Goal: Information Seeking & Learning: Learn about a topic

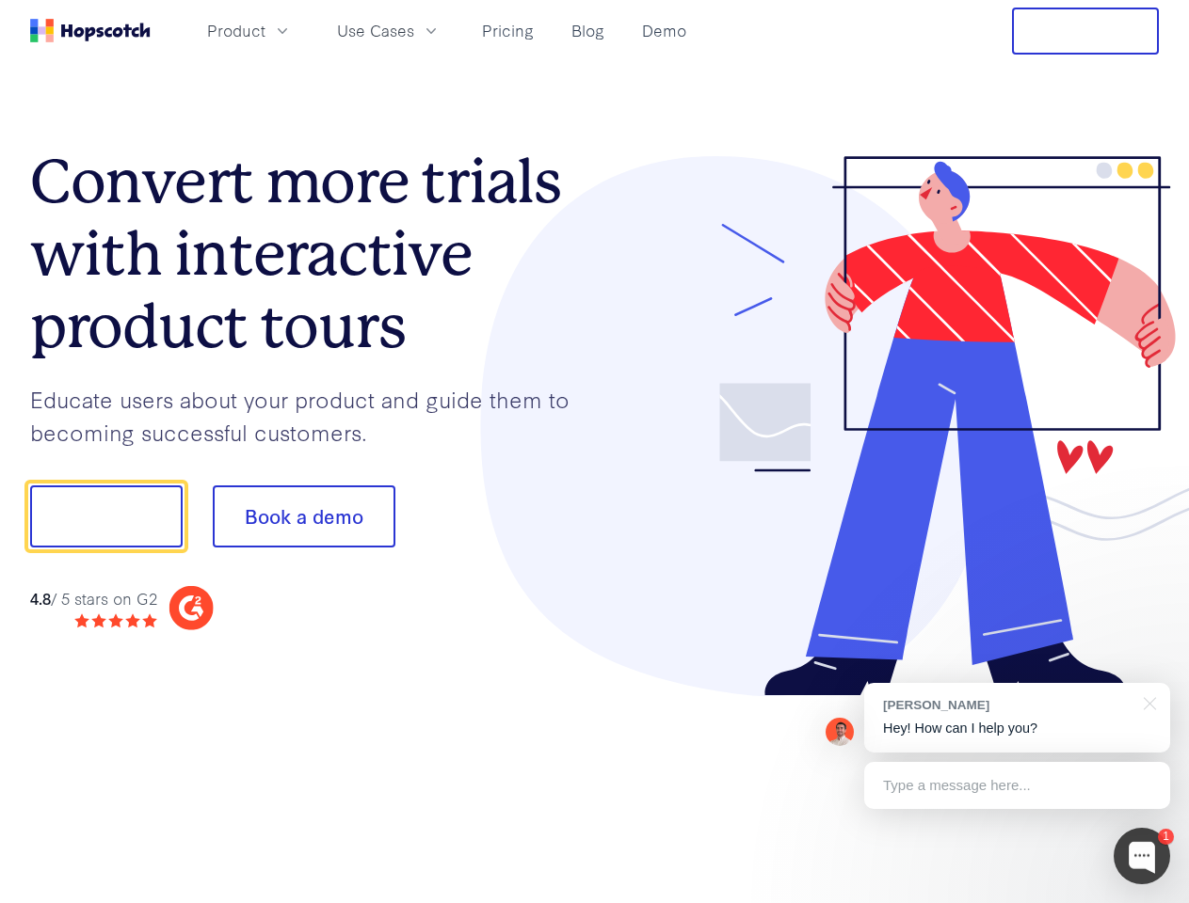
click at [595, 452] on div at bounding box center [877, 426] width 565 height 541
click at [265, 30] on span "Product" at bounding box center [236, 31] width 58 height 24
click at [414, 30] on span "Use Cases" at bounding box center [375, 31] width 77 height 24
click at [1085, 31] on button "Free Trial" at bounding box center [1085, 31] width 147 height 47
click at [105, 517] on button "Show me!" at bounding box center [106, 517] width 152 height 62
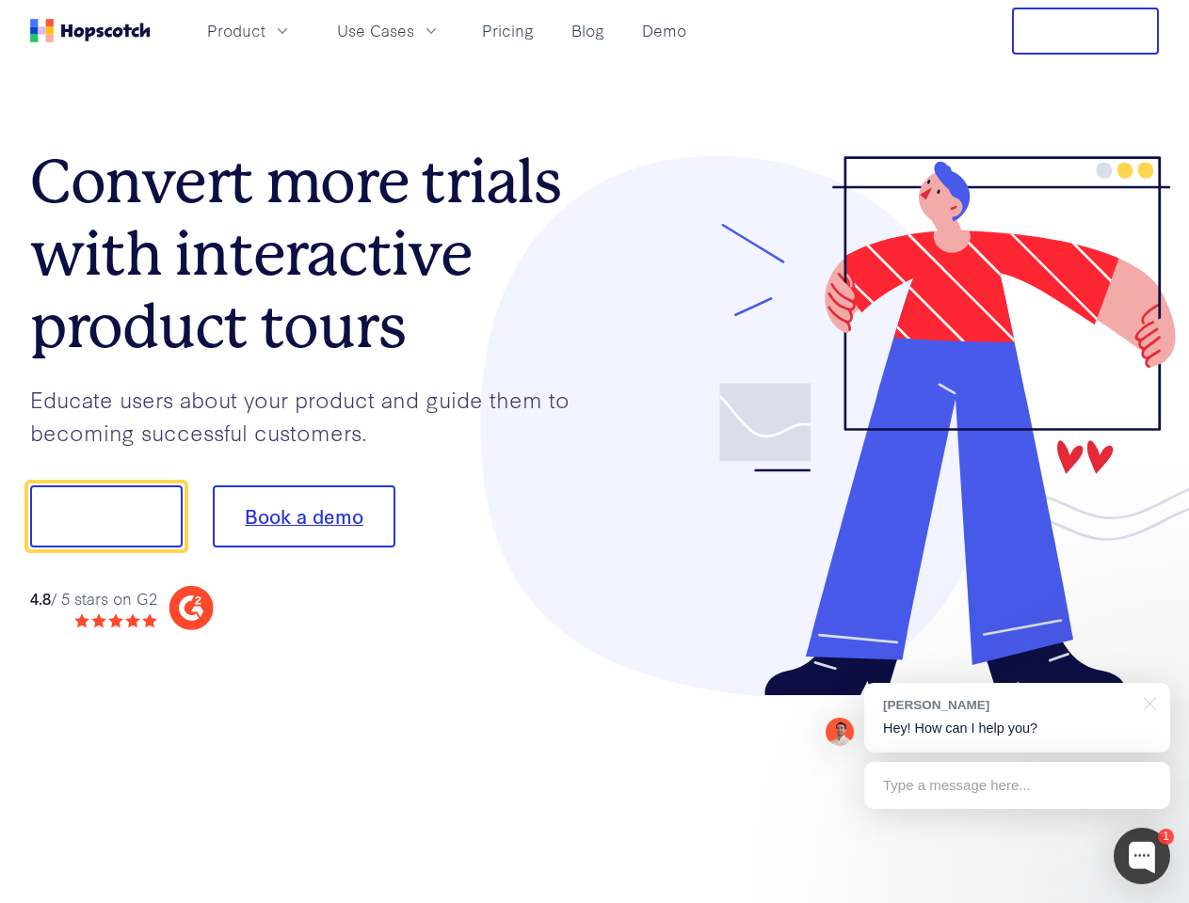
click at [303, 517] on button "Book a demo" at bounding box center [304, 517] width 183 height 62
click at [1142, 856] on div at bounding box center [1141, 856] width 56 height 56
click at [1016, 718] on div "[PERSON_NAME] Hey! How can I help you?" at bounding box center [1017, 718] width 306 height 70
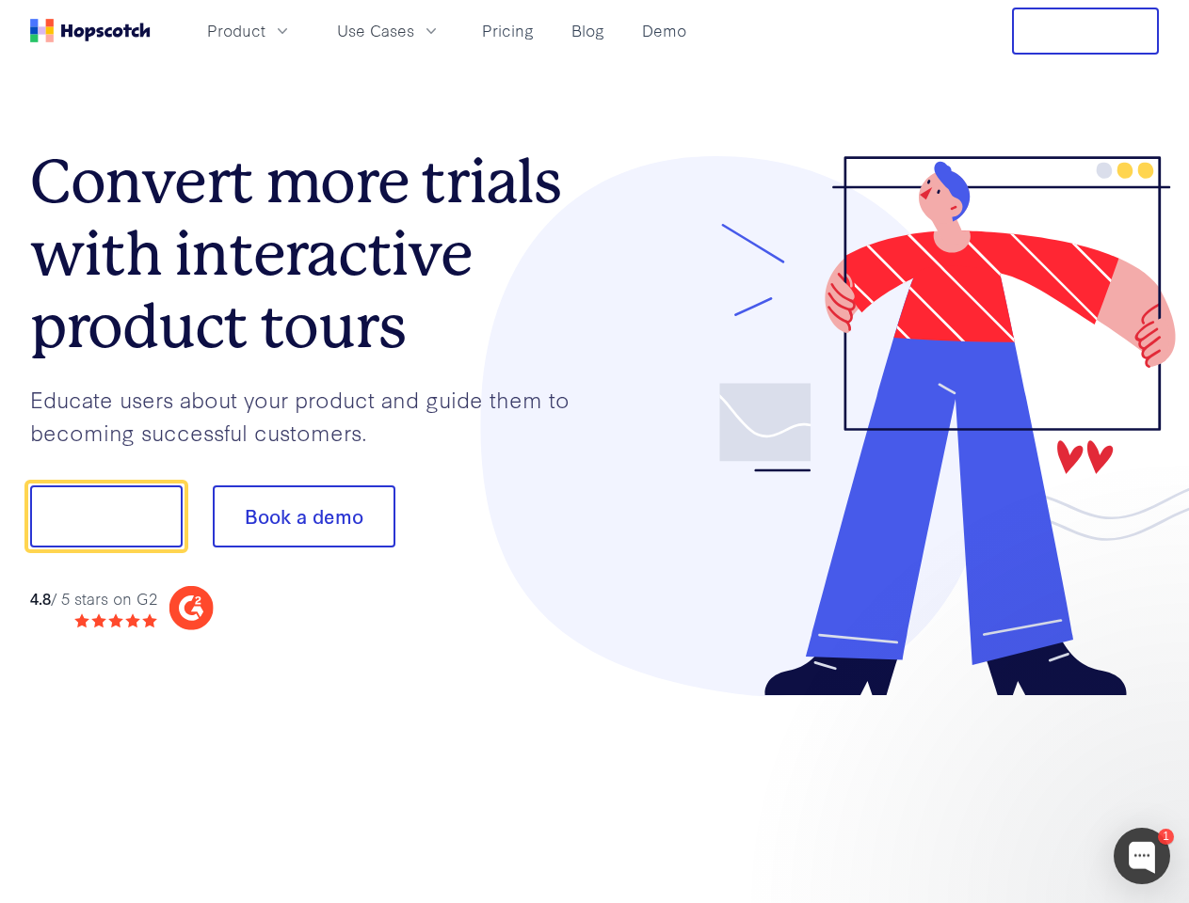
click at [1146, 702] on div at bounding box center [993, 514] width 353 height 628
click at [1016, 786] on div at bounding box center [993, 641] width 353 height 376
